Goal: Information Seeking & Learning: Learn about a topic

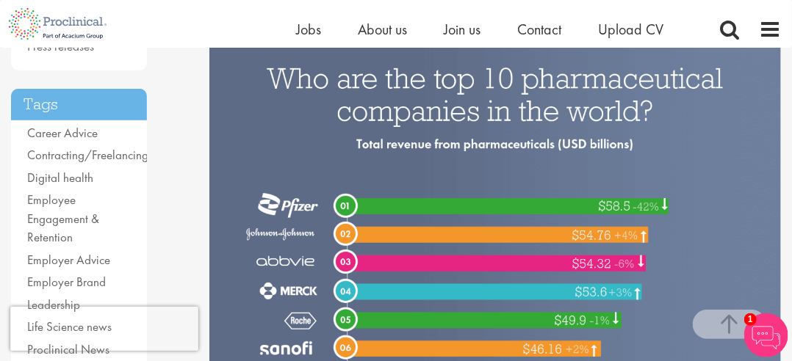
scroll to position [314, 0]
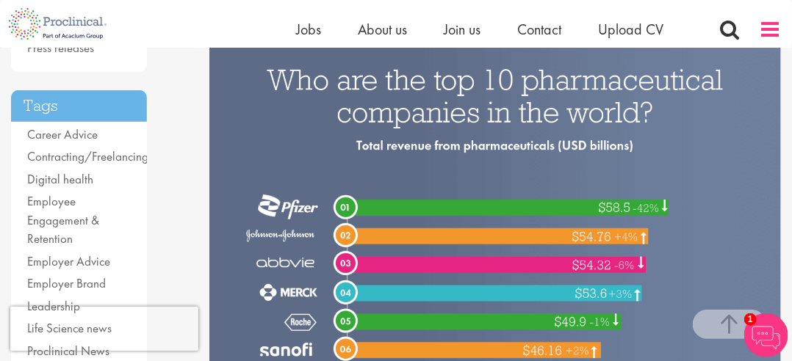
click at [761, 29] on span at bounding box center [770, 29] width 22 height 22
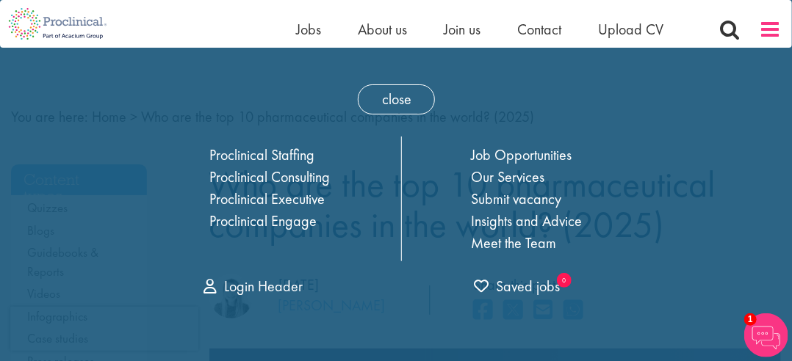
scroll to position [0, 0]
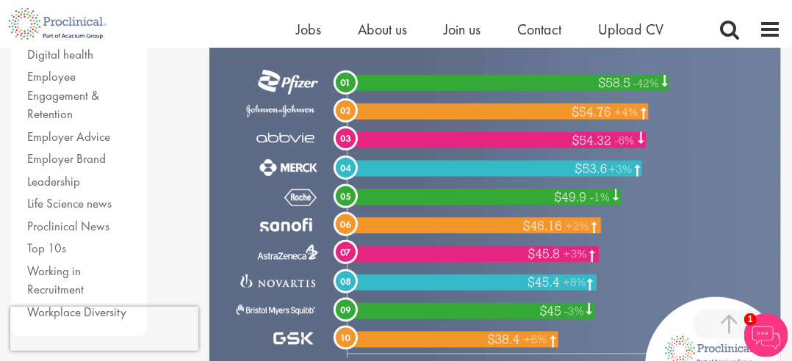
scroll to position [418, 0]
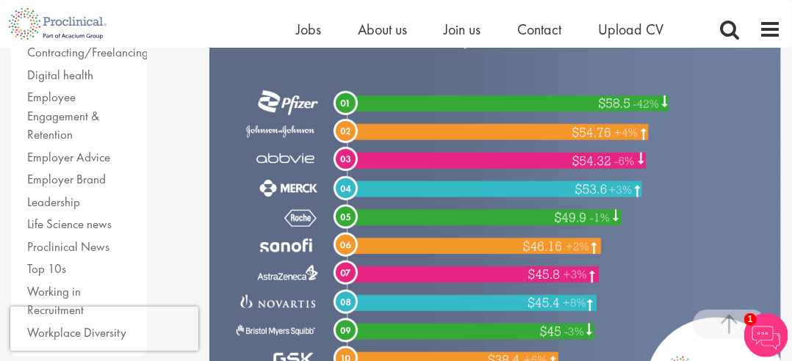
click at [266, 105] on img at bounding box center [495, 169] width 572 height 477
click at [730, 32] on span at bounding box center [729, 29] width 22 height 22
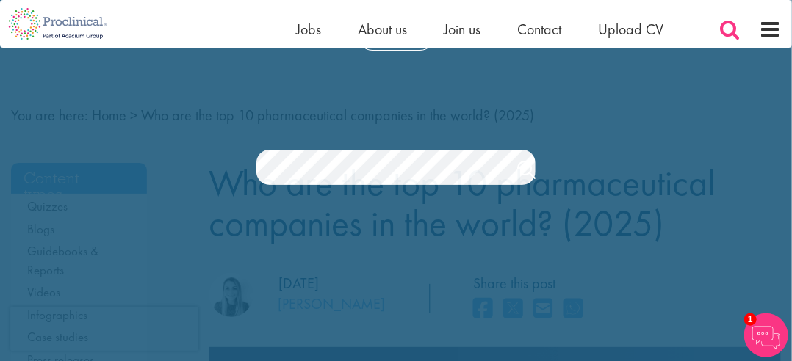
scroll to position [0, 0]
